Goal: Communication & Community: Answer question/provide support

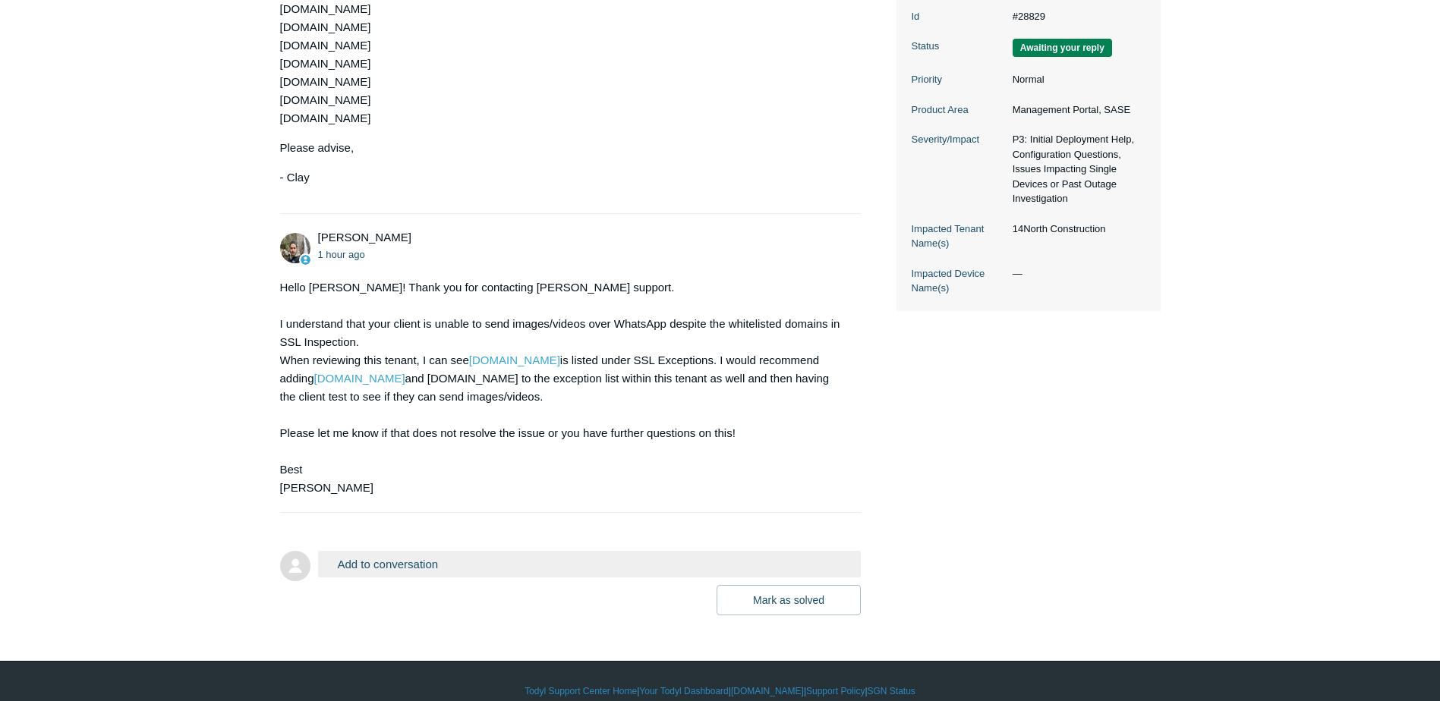
scroll to position [381, 0]
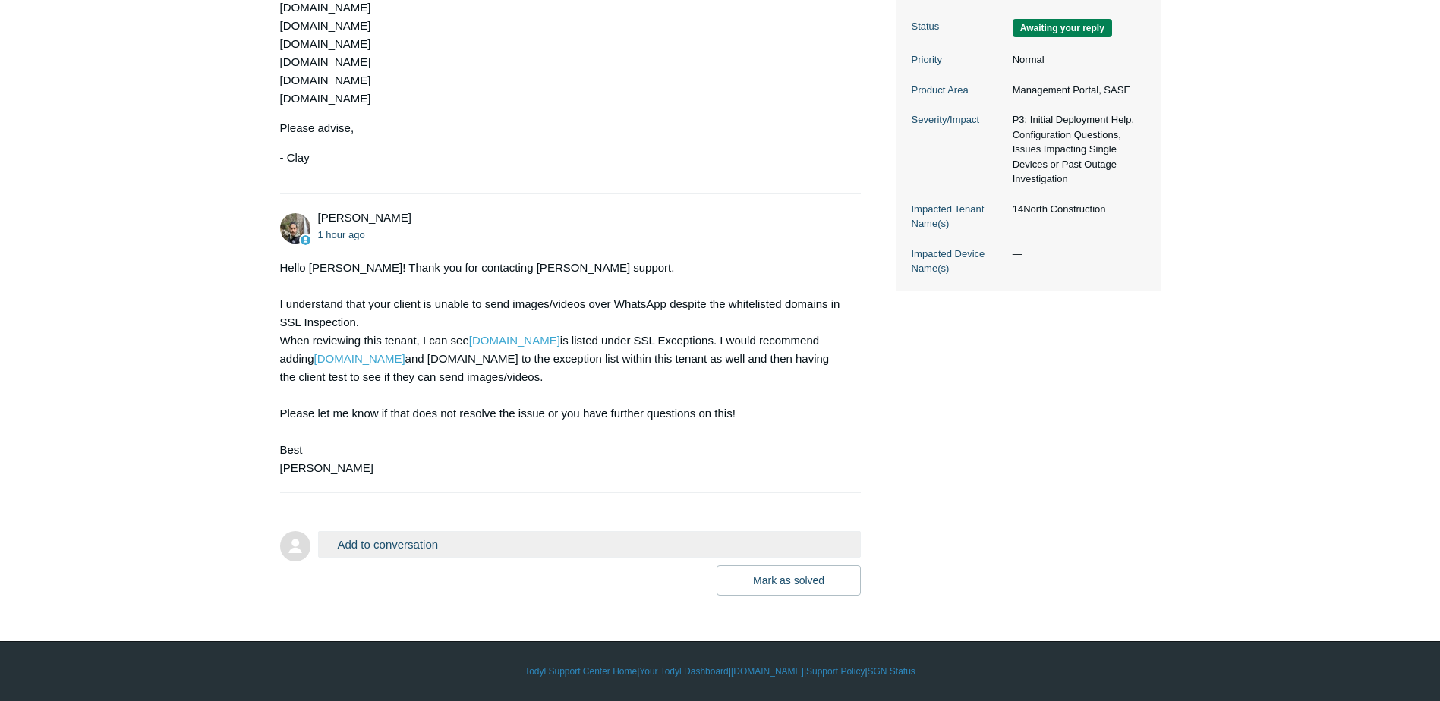
click at [393, 540] on button "Add to conversation" at bounding box center [590, 544] width 544 height 27
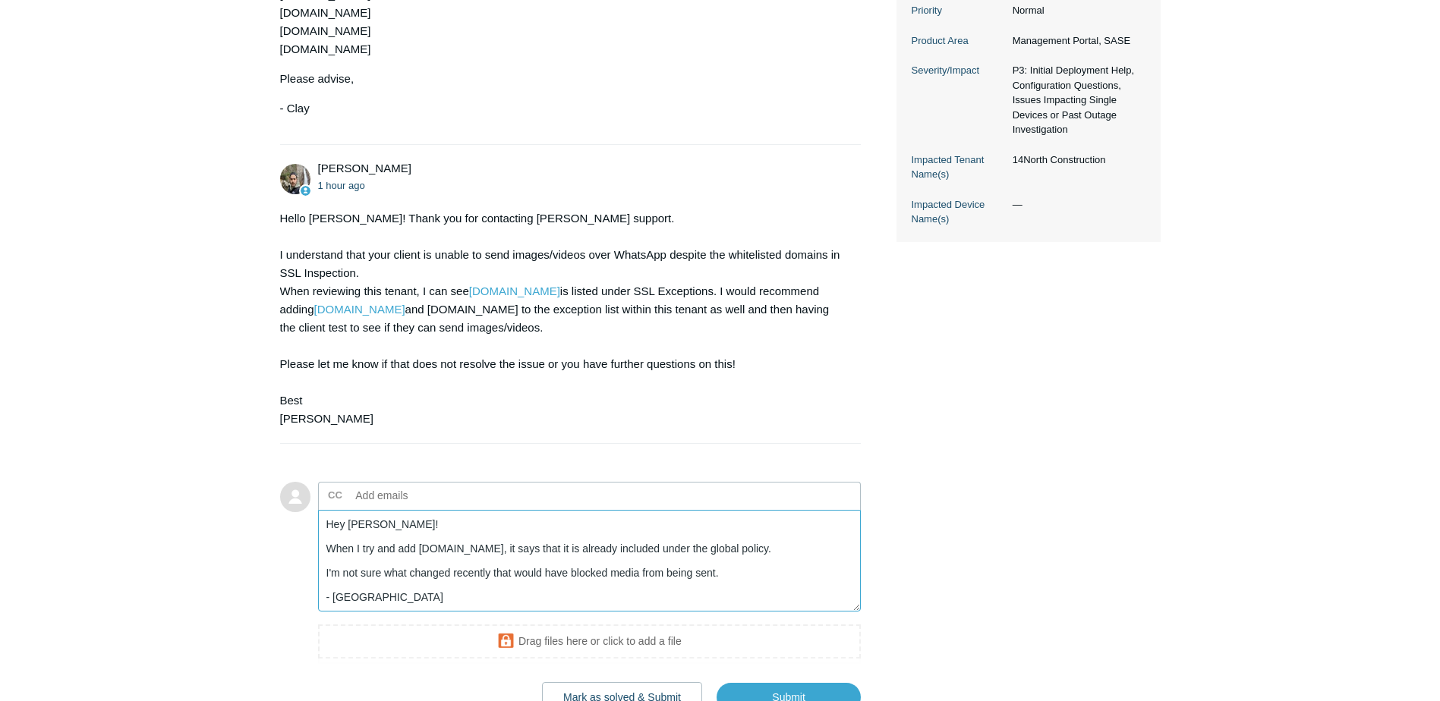
scroll to position [457, 0]
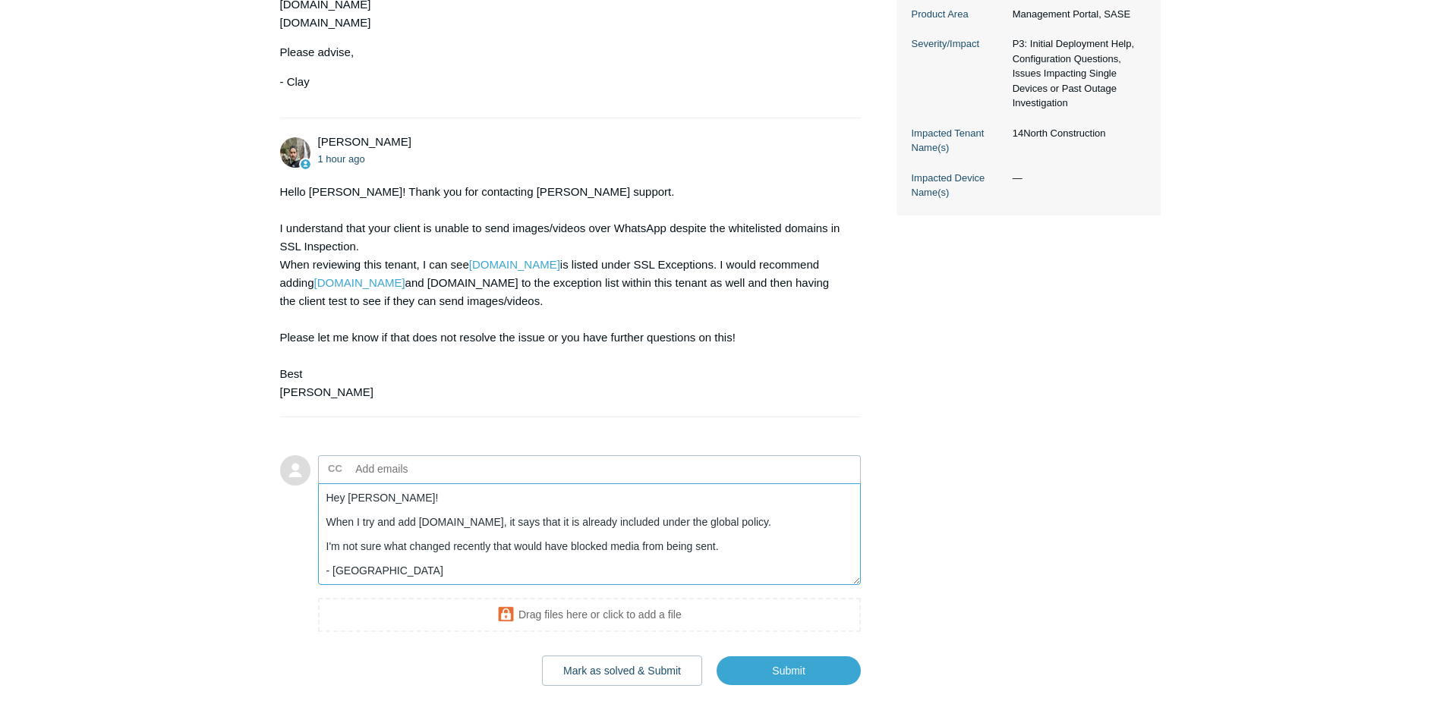
click at [454, 547] on textarea "Hey Michael! When I try and add whatsapp.com, it says that it is already includ…" at bounding box center [590, 535] width 544 height 102
click at [290, 152] on img at bounding box center [295, 152] width 30 height 30
click at [307, 164] on icon at bounding box center [306, 164] width 10 height 10
click at [297, 153] on img at bounding box center [295, 152] width 30 height 30
drag, startPoint x: 673, startPoint y: 522, endPoint x: 547, endPoint y: 524, distance: 126.8
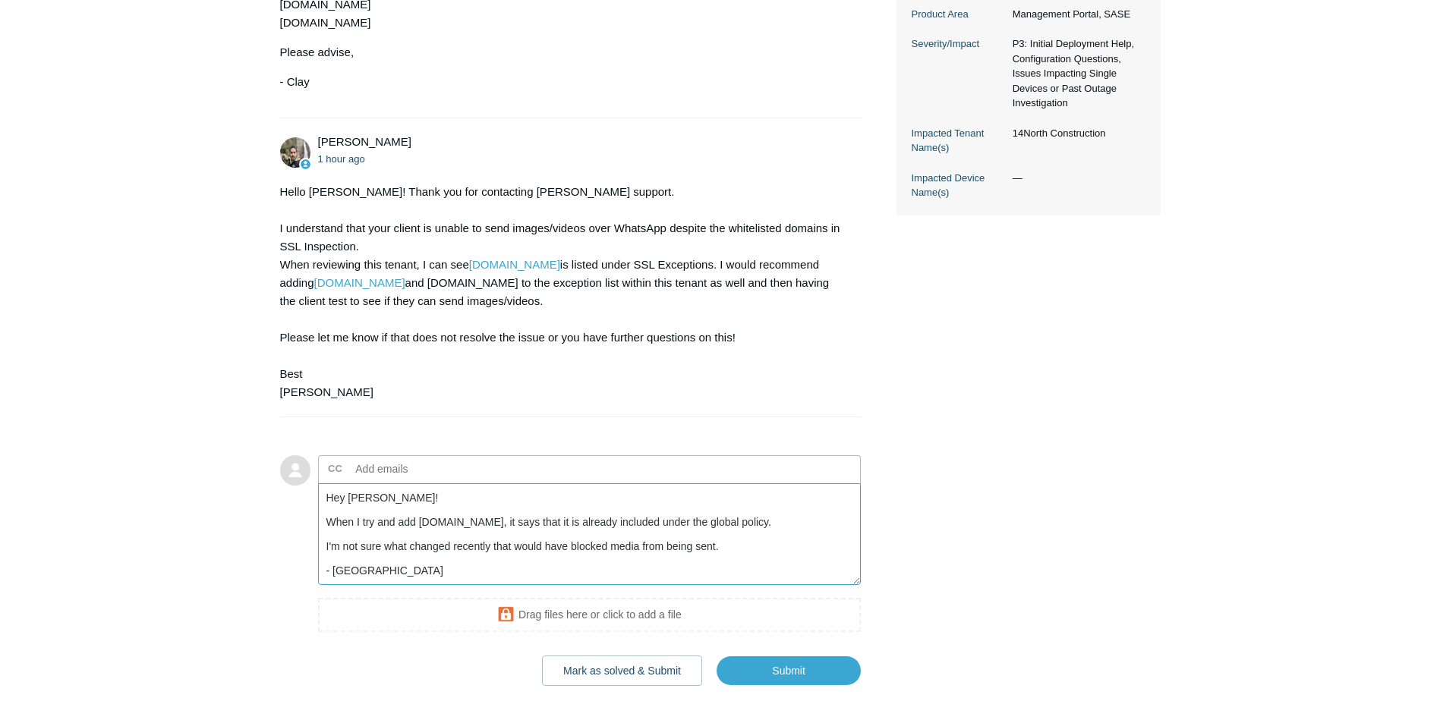
click at [547, 524] on textarea "Hey Michael! When I try and add whatsapp.com, it says that it is already includ…" at bounding box center [590, 535] width 544 height 102
type textarea "Hey Michael! When I try and add whatsapp.com, it says that the domain already e…"
click at [795, 667] on input "Submit" at bounding box center [789, 672] width 144 height 30
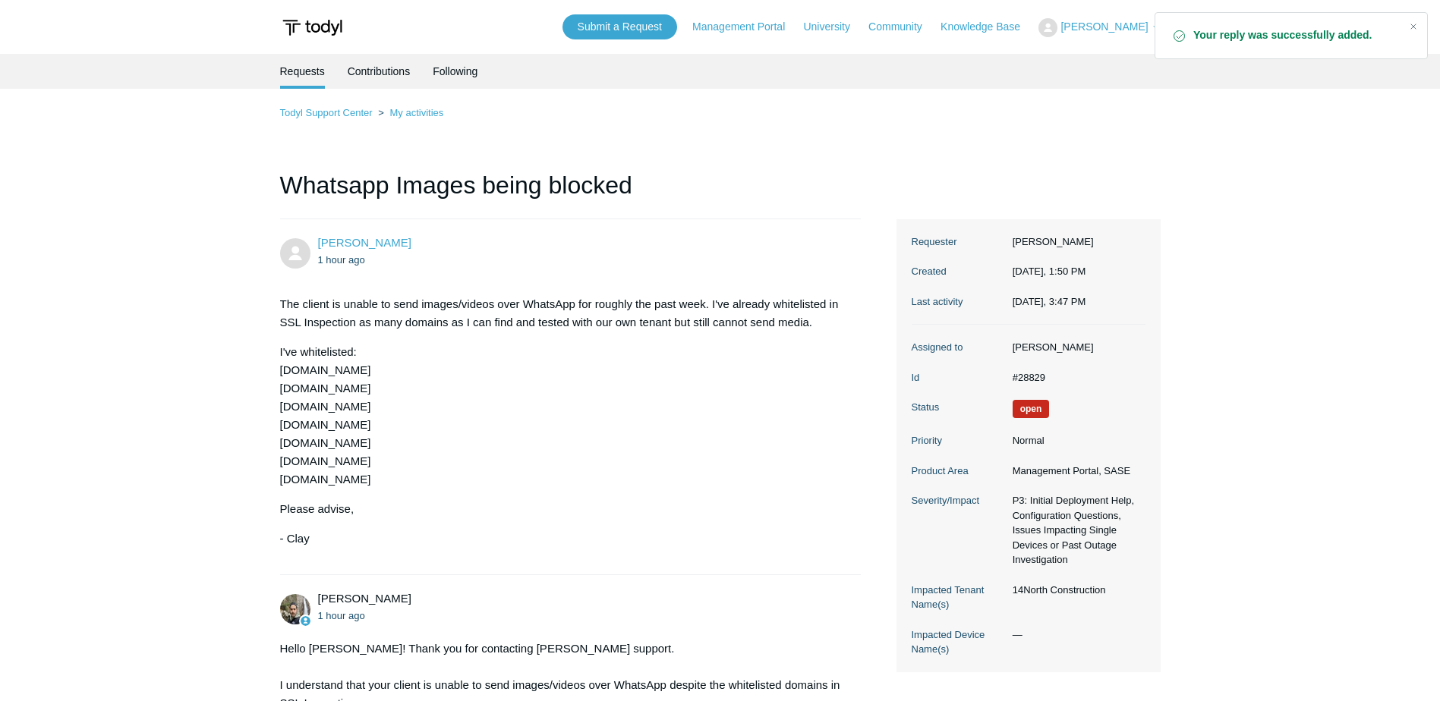
scroll to position [591, 0]
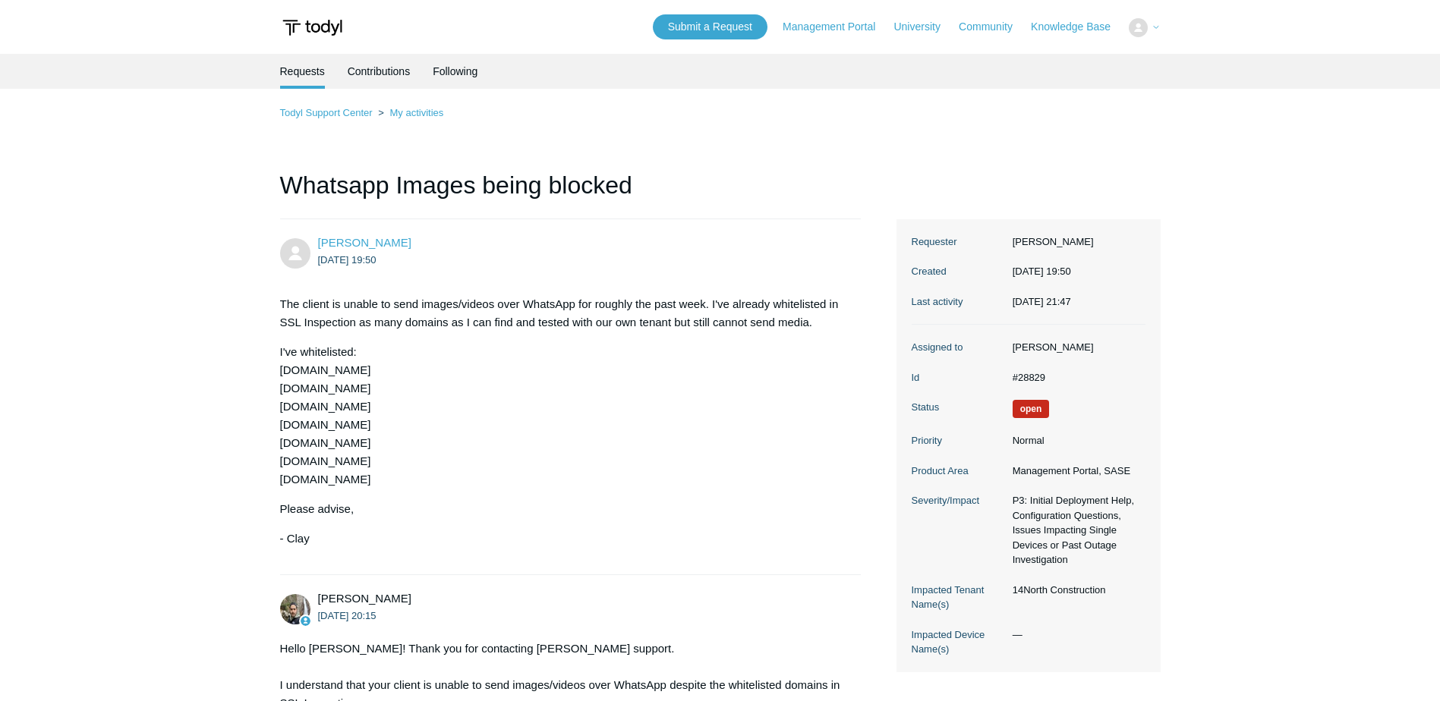
scroll to position [591, 0]
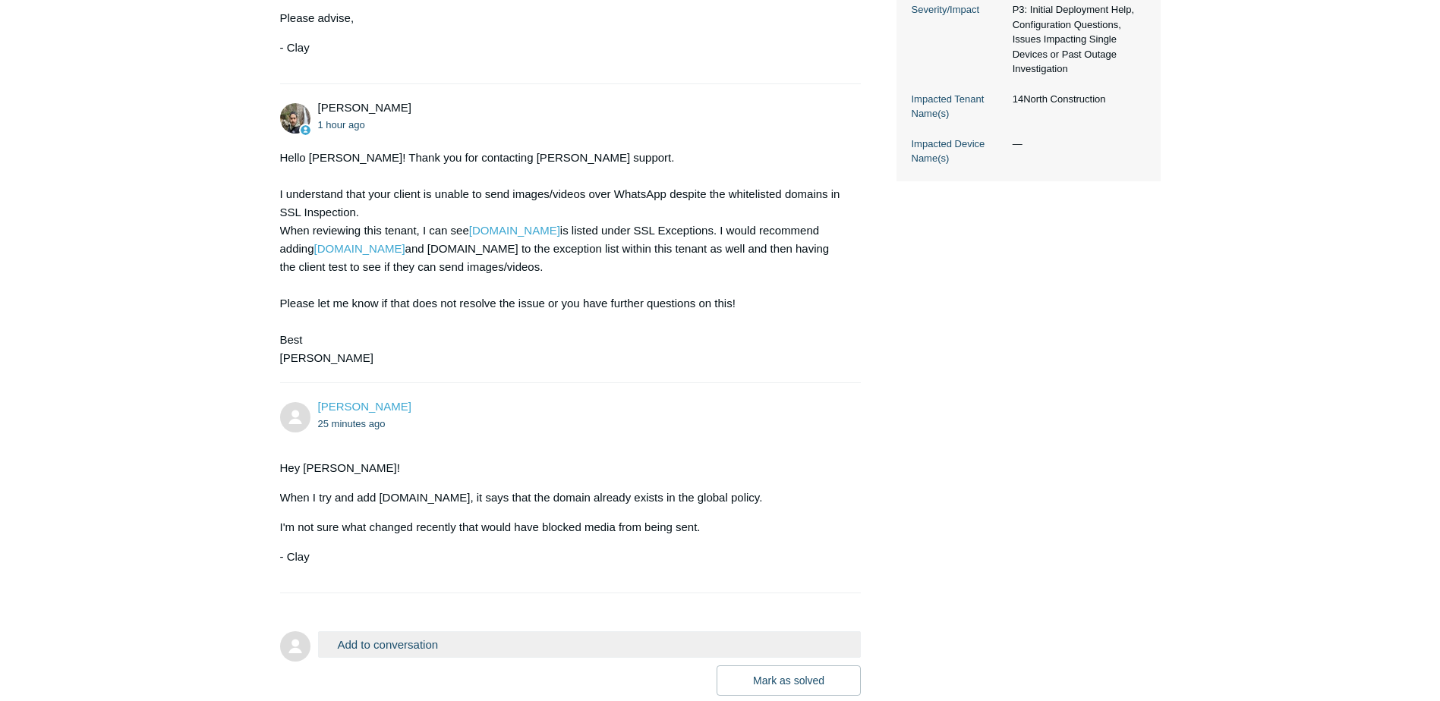
scroll to position [515, 0]
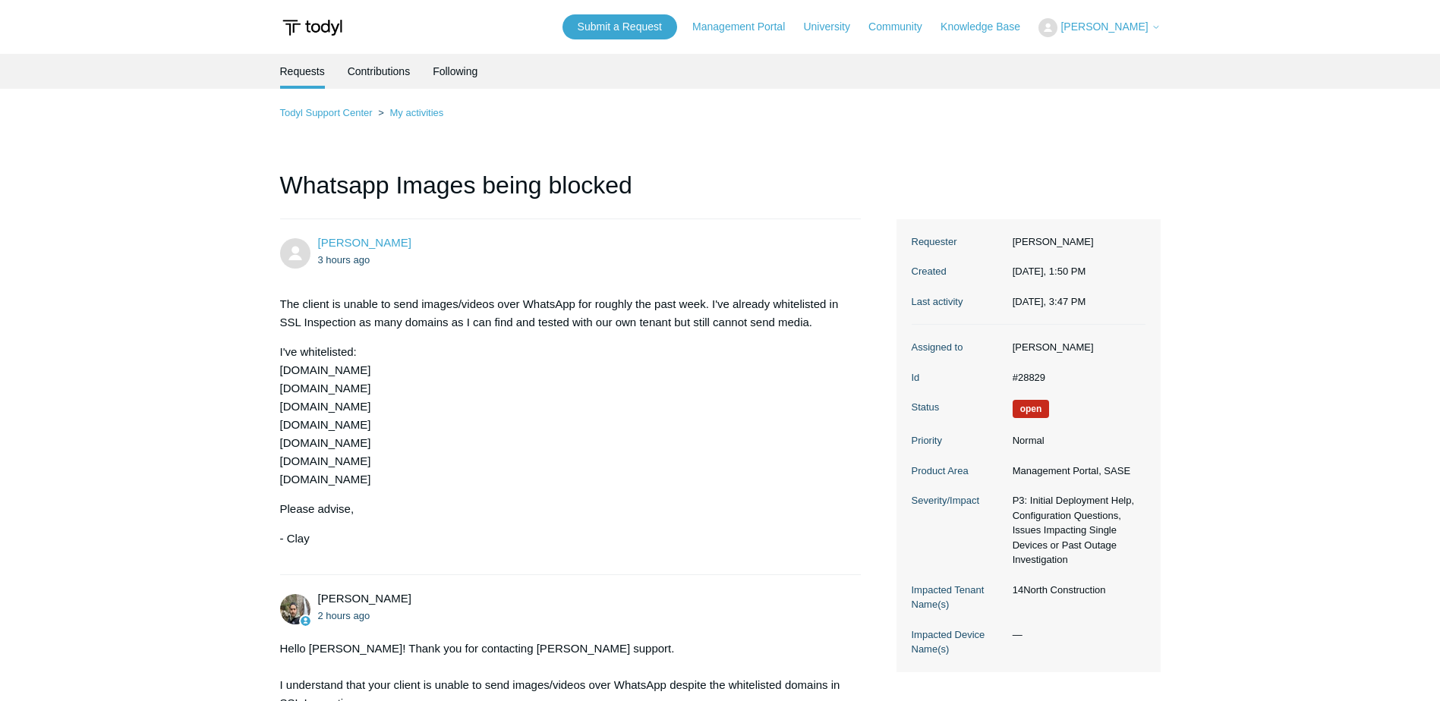
scroll to position [515, 0]
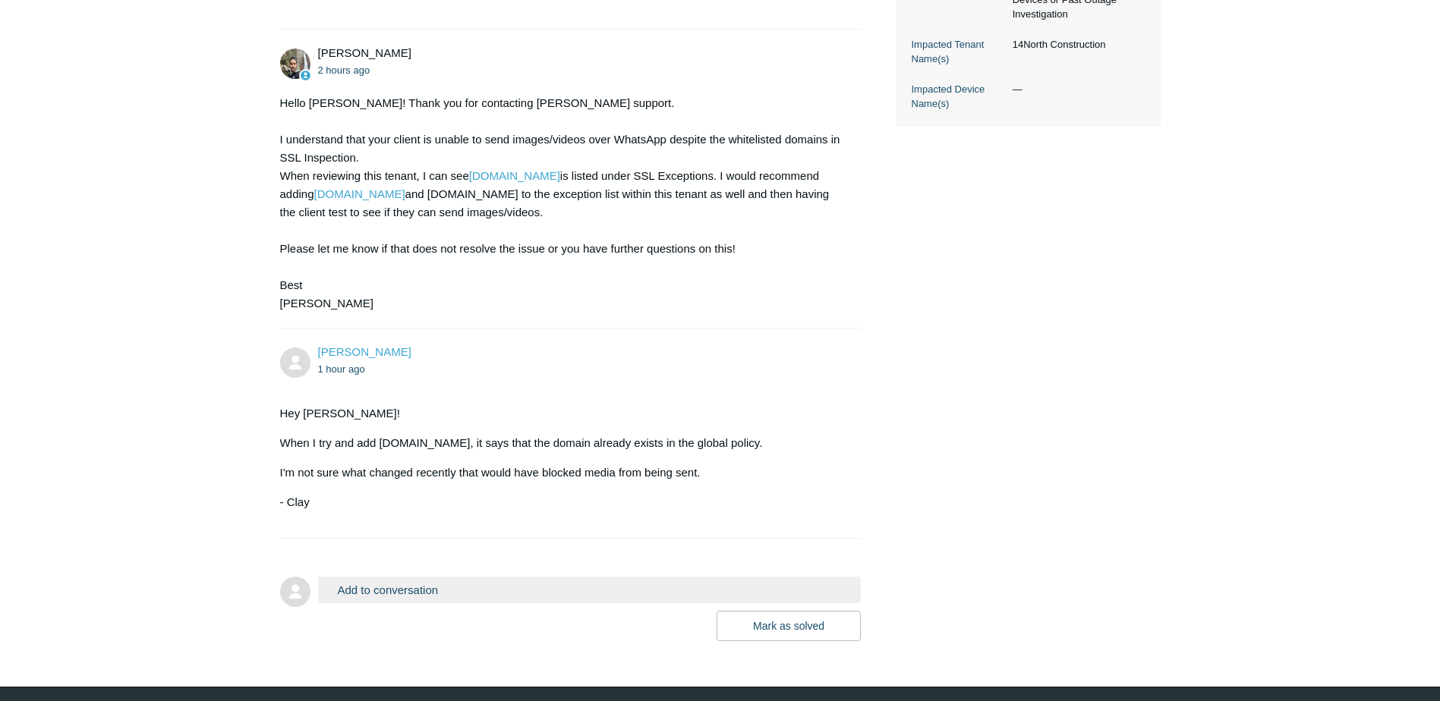
scroll to position [591, 0]
